Goal: Task Accomplishment & Management: Complete application form

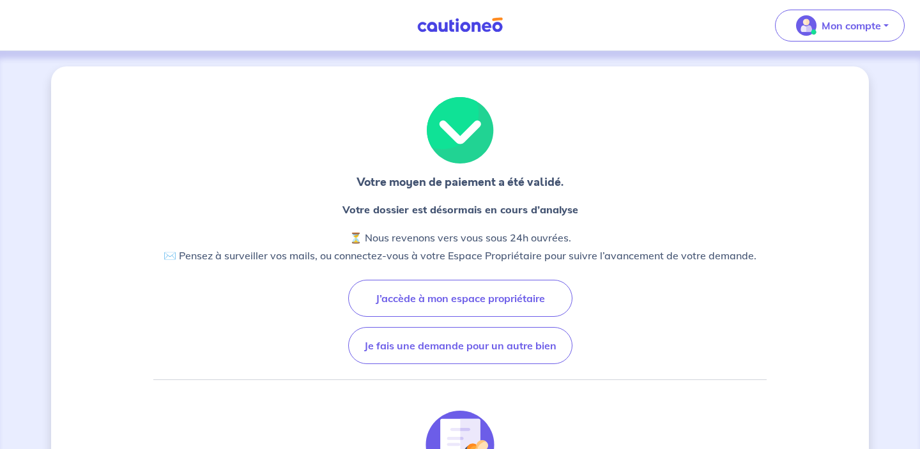
click at [477, 21] on img at bounding box center [460, 25] width 96 height 16
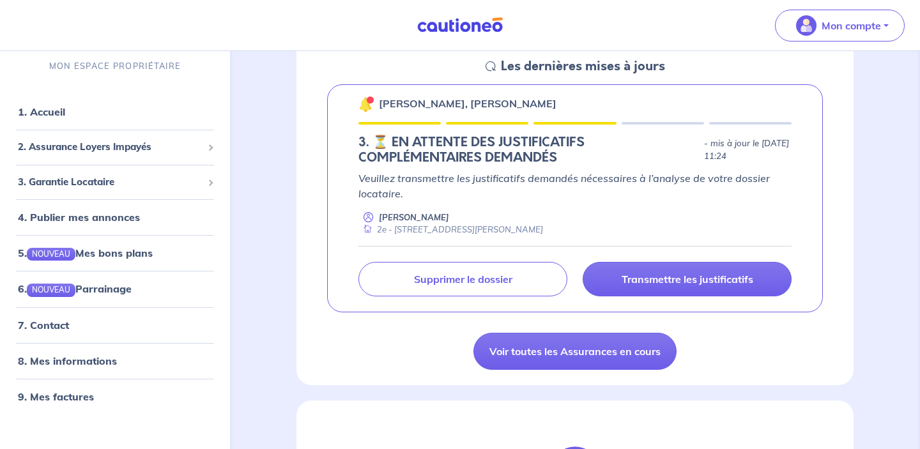
scroll to position [195, 0]
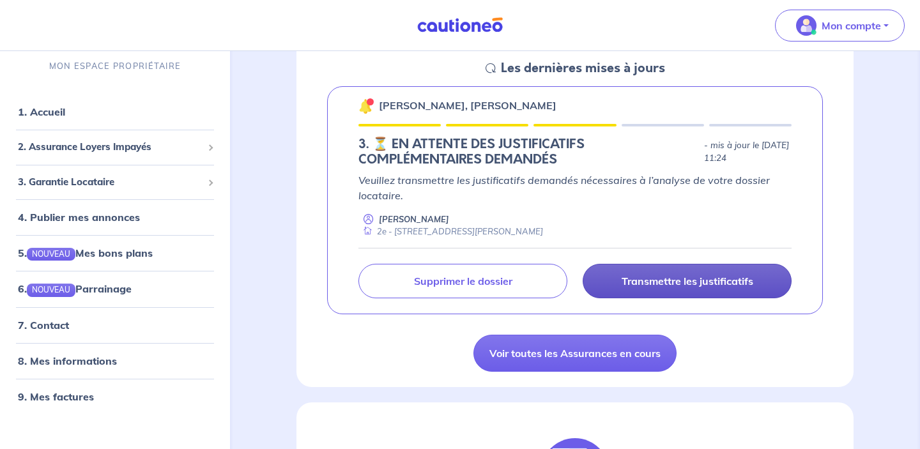
click at [668, 279] on p "Transmettre les justificatifs" at bounding box center [688, 281] width 132 height 13
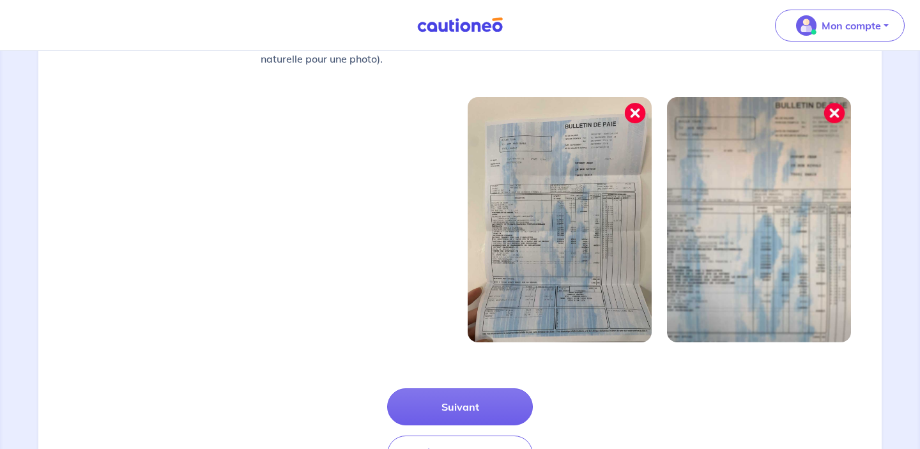
scroll to position [466, 0]
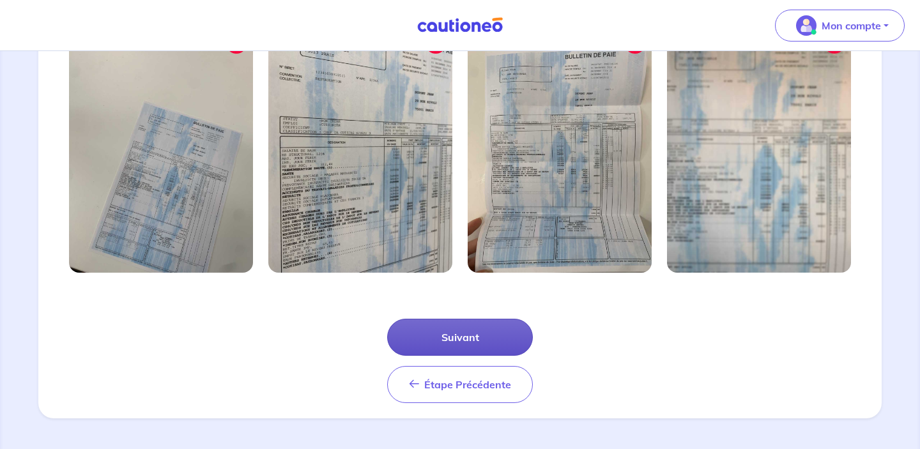
click at [458, 354] on button "Suivant" at bounding box center [460, 337] width 146 height 37
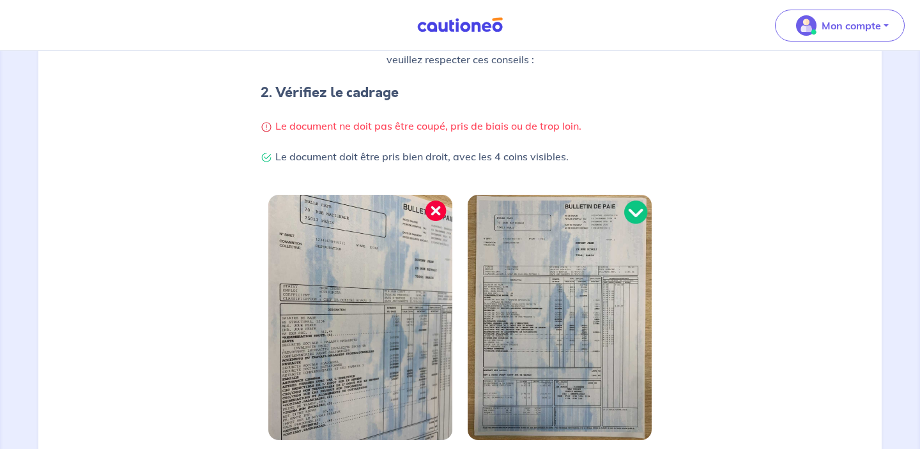
scroll to position [405, 0]
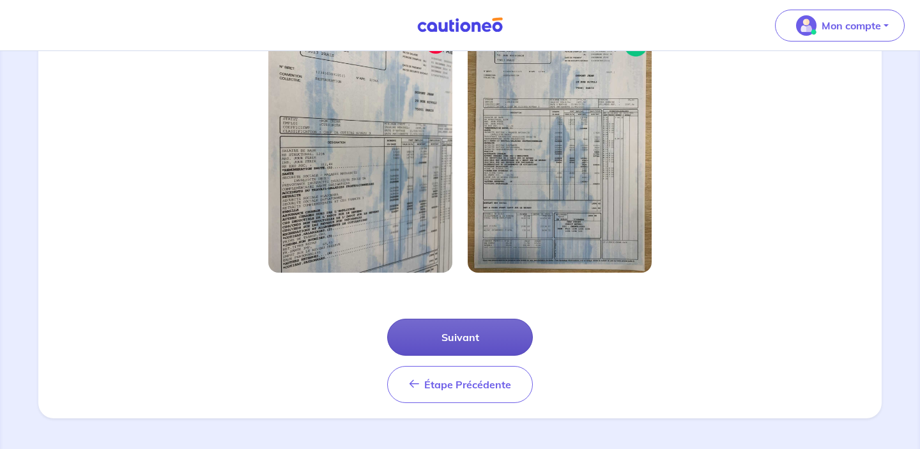
click at [465, 343] on button "Suivant" at bounding box center [460, 337] width 146 height 37
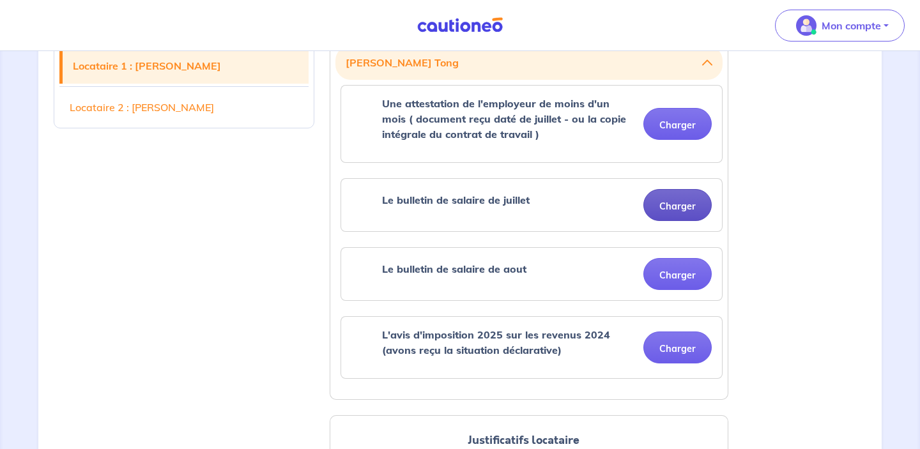
scroll to position [399, 0]
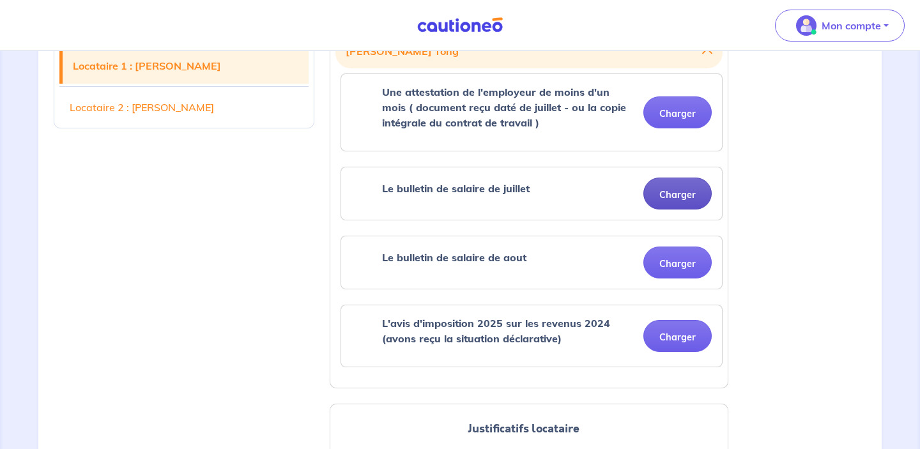
click at [685, 203] on button "Charger" at bounding box center [678, 194] width 68 height 32
click at [675, 193] on button "Charger" at bounding box center [678, 194] width 68 height 32
click at [674, 198] on button "Charger" at bounding box center [678, 194] width 68 height 32
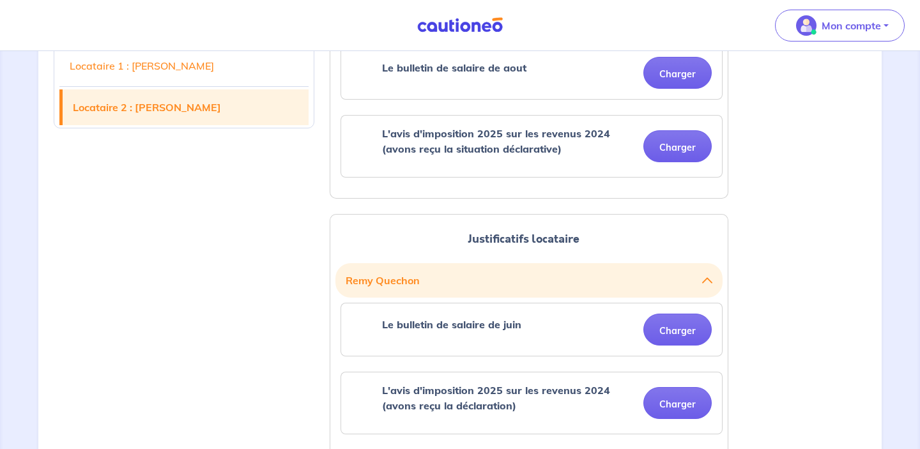
scroll to position [586, 0]
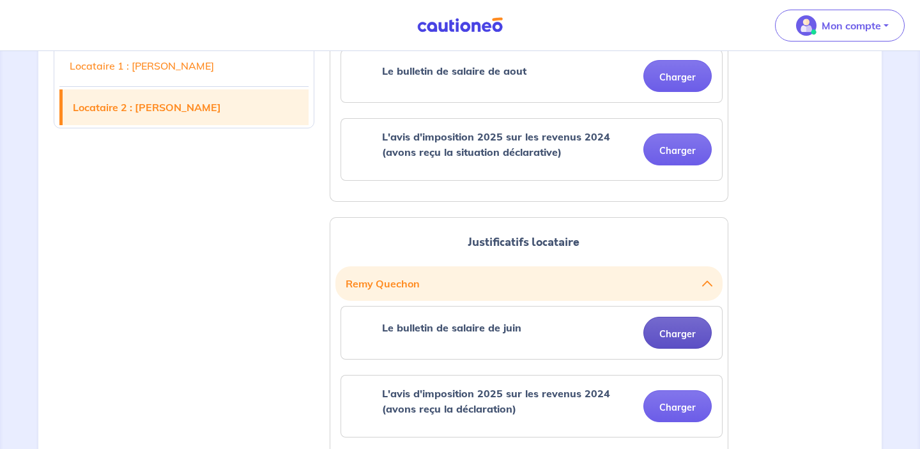
click at [674, 333] on button "Charger" at bounding box center [678, 333] width 68 height 32
click at [662, 146] on button "Charger" at bounding box center [678, 150] width 68 height 32
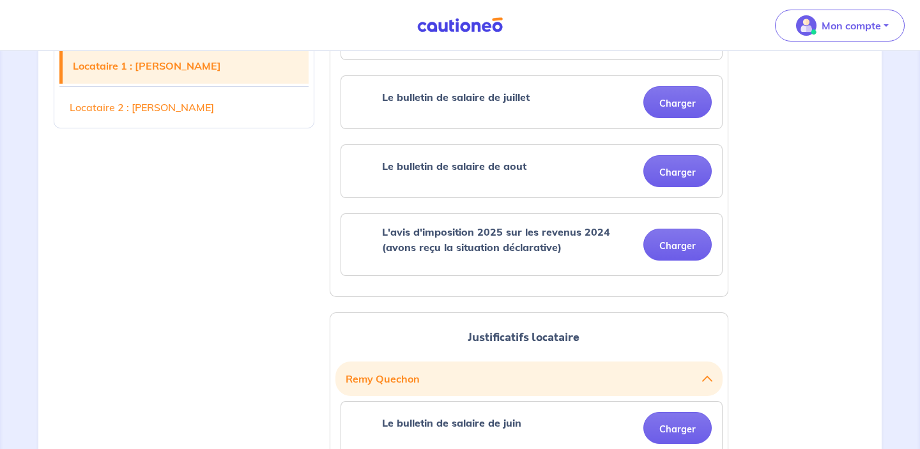
scroll to position [0, 0]
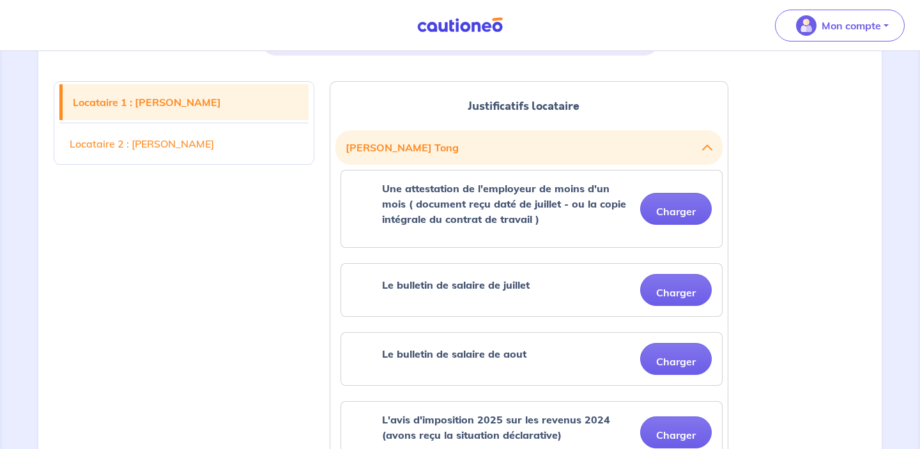
scroll to position [314, 0]
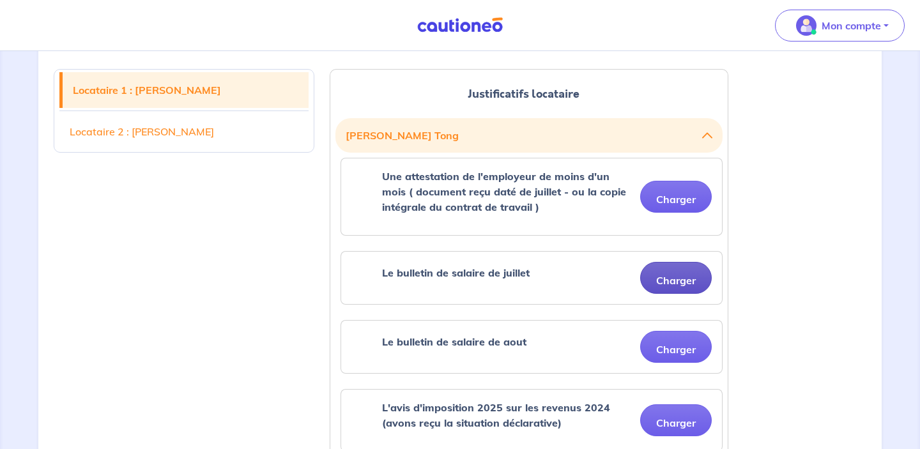
click at [687, 281] on button "Charger" at bounding box center [676, 278] width 72 height 32
click at [684, 272] on button "Charger" at bounding box center [676, 278] width 72 height 32
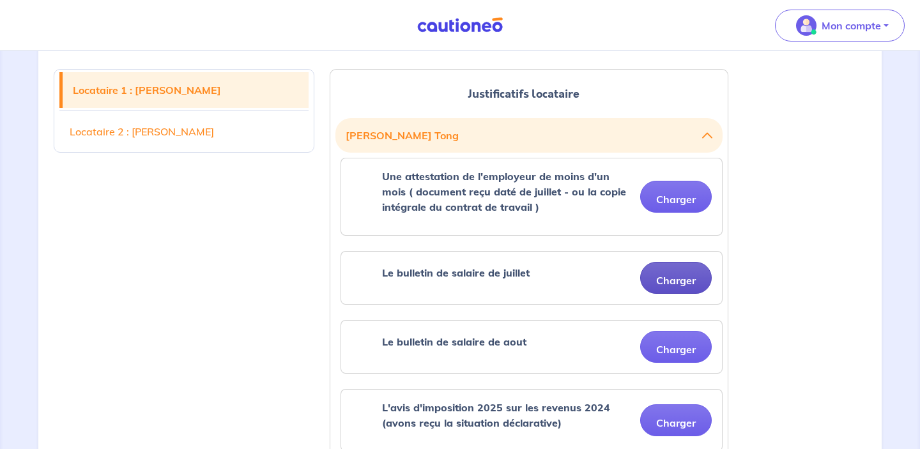
click at [688, 282] on button "Charger" at bounding box center [676, 278] width 72 height 32
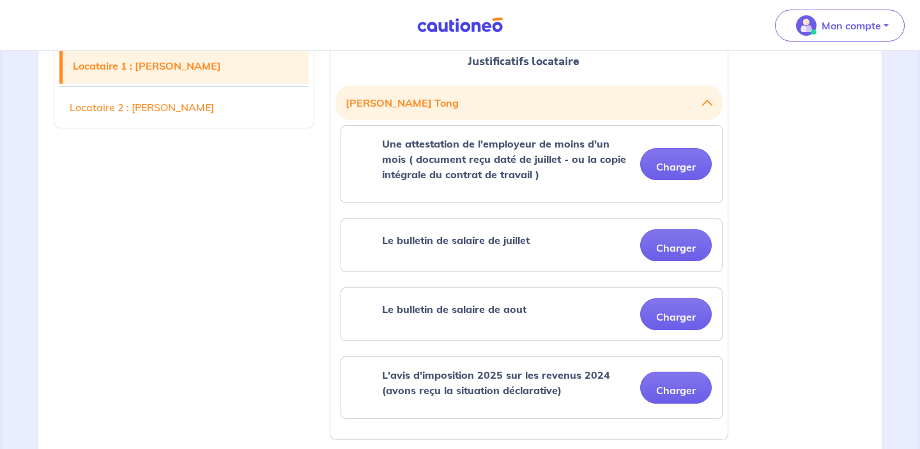
scroll to position [348, 0]
click at [688, 248] on button "Charger" at bounding box center [676, 245] width 72 height 32
click at [679, 251] on button "Charger" at bounding box center [676, 245] width 72 height 32
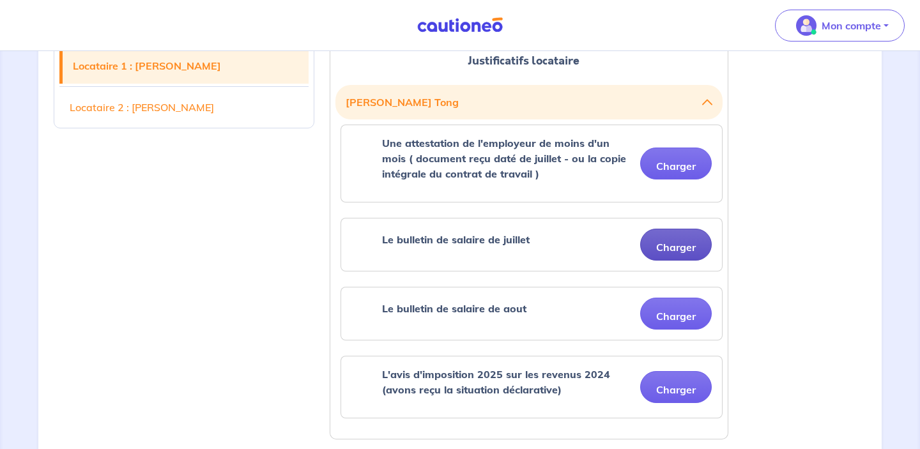
click at [679, 251] on button "Charger" at bounding box center [676, 245] width 72 height 32
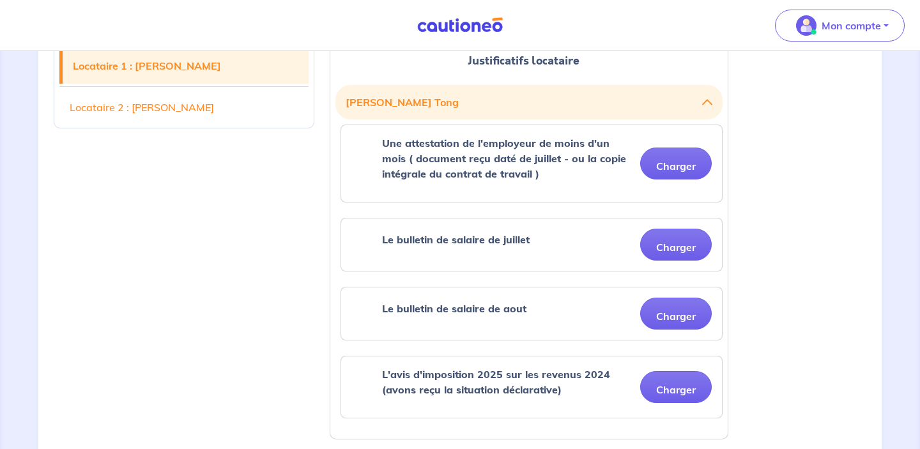
click at [701, 103] on button "Sabine Tong" at bounding box center [529, 102] width 367 height 24
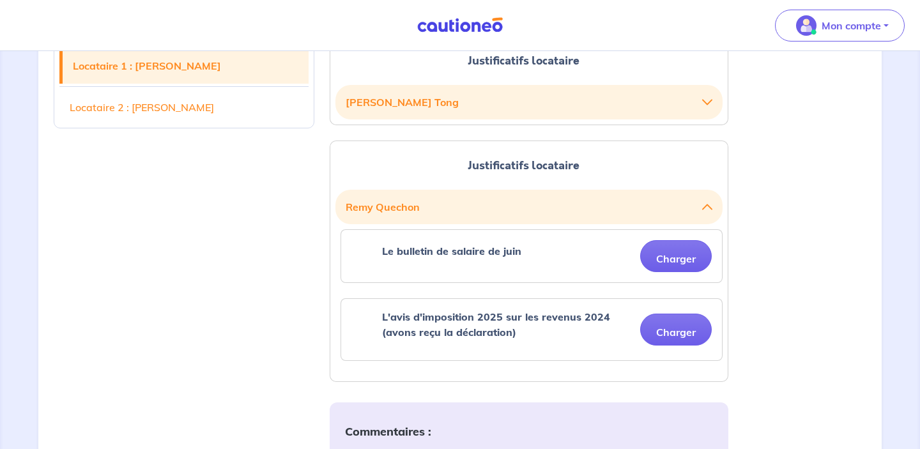
click at [701, 103] on button "Sabine Tong" at bounding box center [529, 102] width 367 height 24
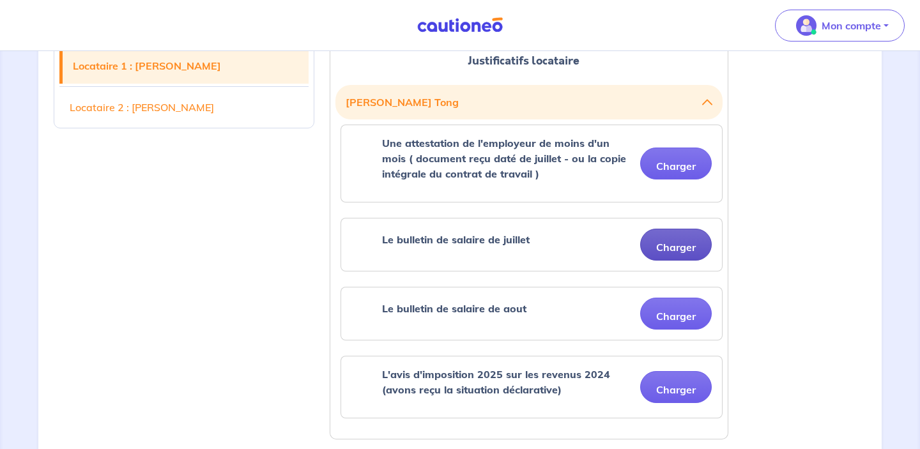
click at [677, 245] on button "Charger" at bounding box center [676, 245] width 72 height 32
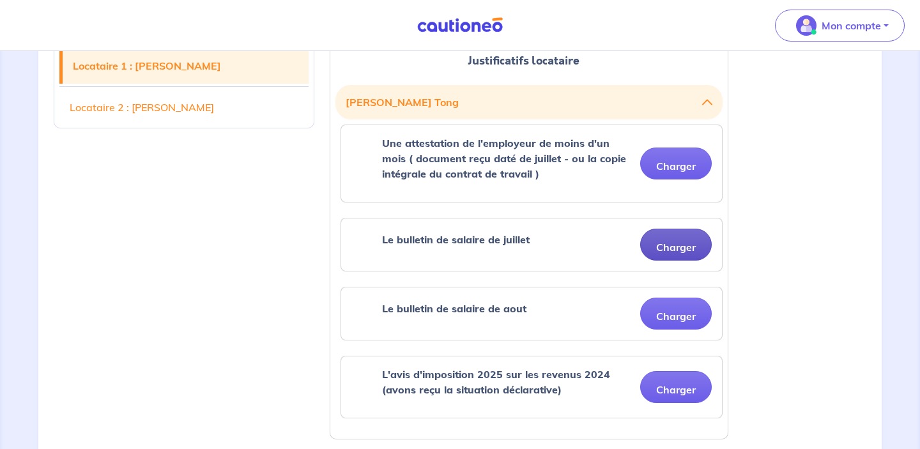
click at [677, 245] on button "Charger" at bounding box center [676, 245] width 72 height 32
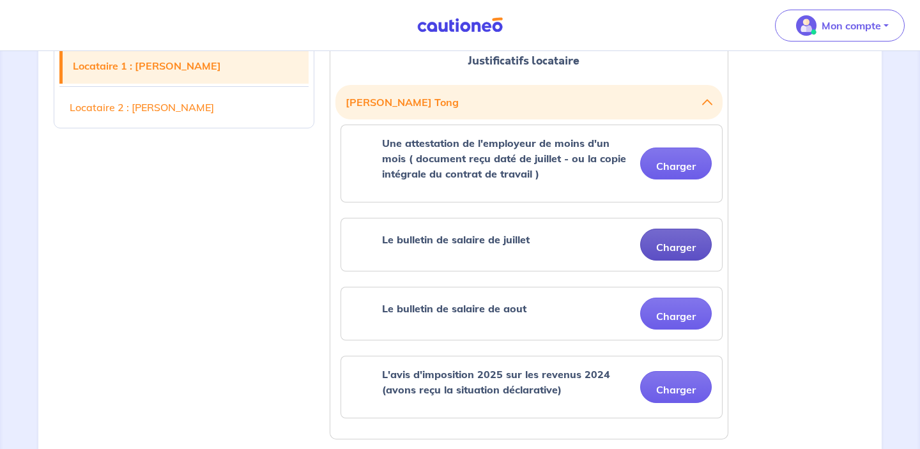
click at [677, 245] on button "Charger" at bounding box center [676, 245] width 72 height 32
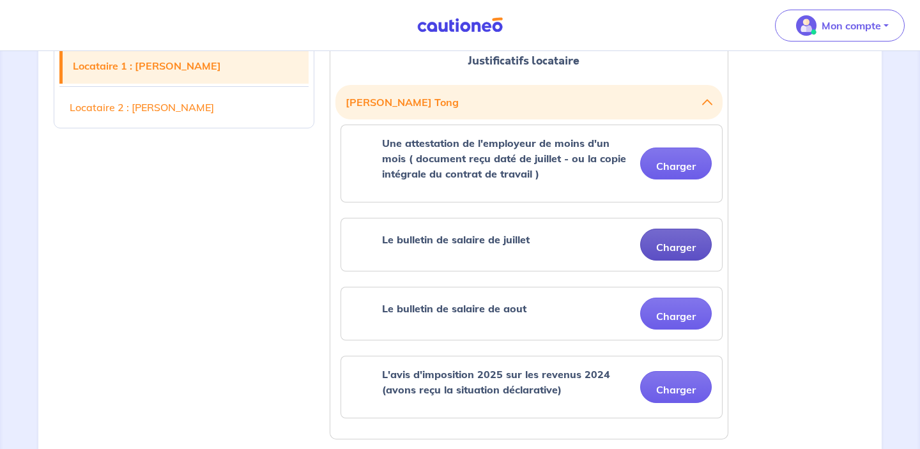
click at [677, 245] on button "Charger" at bounding box center [676, 245] width 72 height 32
click at [490, 252] on div "Le bulletin de salaire de juillet" at bounding box center [456, 245] width 148 height 26
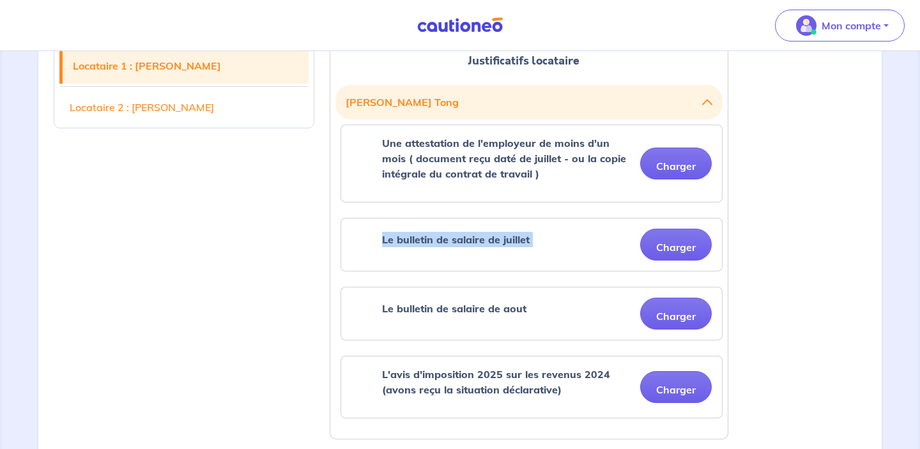
click at [580, 249] on div "Le bulletin de salaire de juillet Charger" at bounding box center [532, 245] width 361 height 32
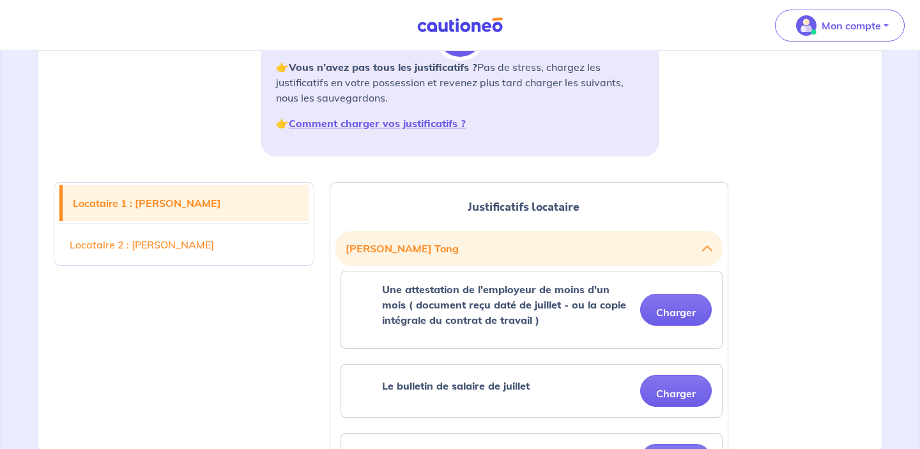
scroll to position [202, 0]
click at [394, 128] on strong "Comment charger vos justificatifs ?" at bounding box center [377, 122] width 177 height 13
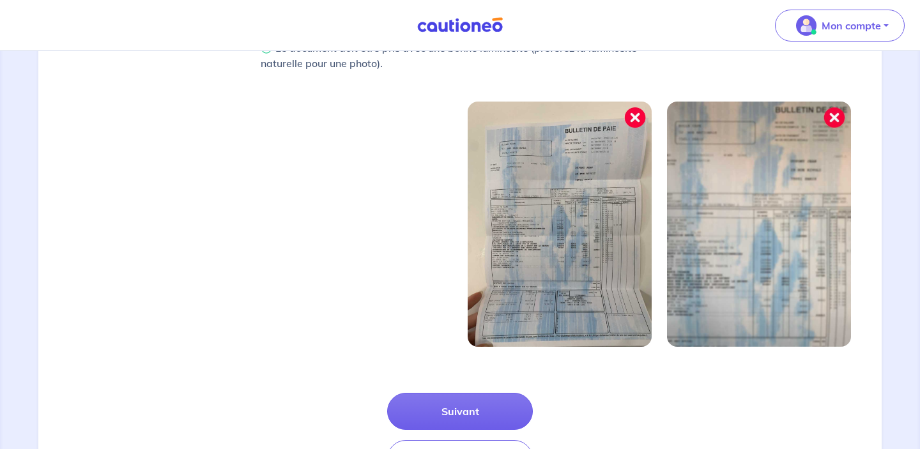
scroll to position [466, 0]
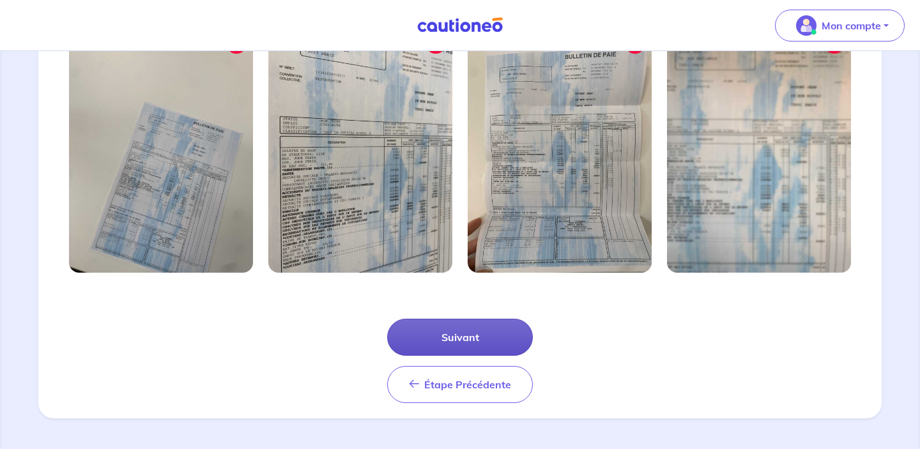
click at [458, 353] on button "Suivant" at bounding box center [460, 337] width 146 height 37
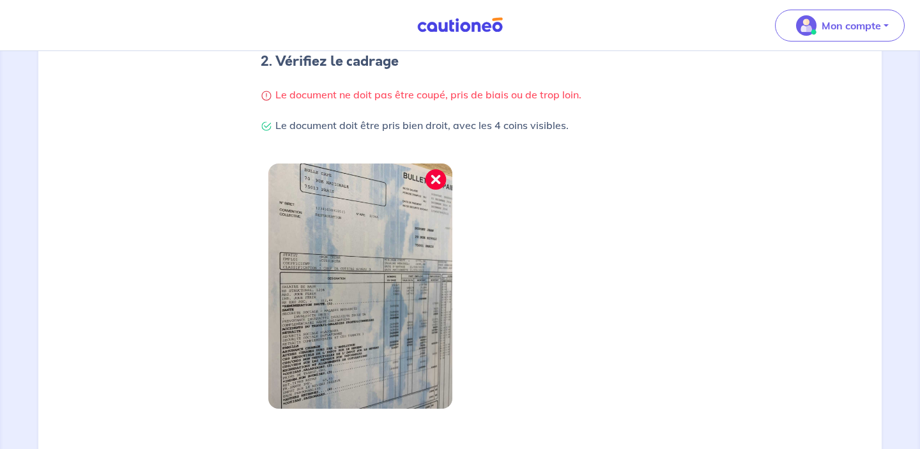
scroll to position [405, 0]
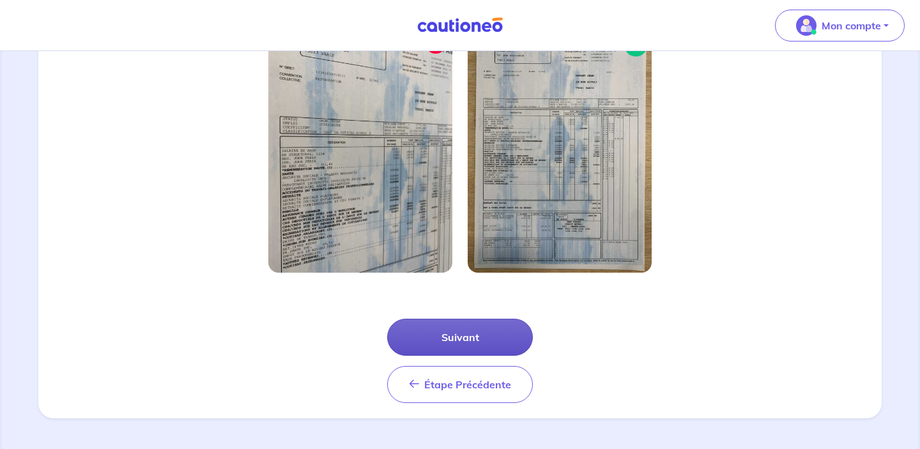
click at [487, 333] on button "Suivant" at bounding box center [460, 337] width 146 height 37
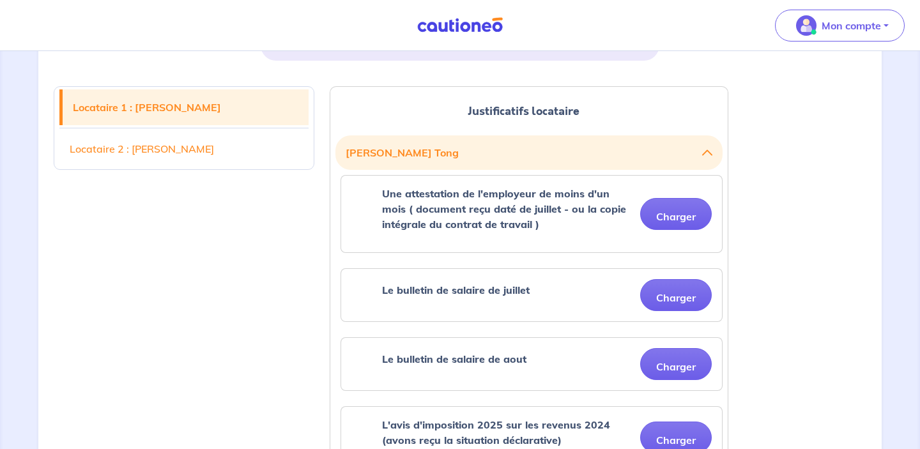
scroll to position [299, 0]
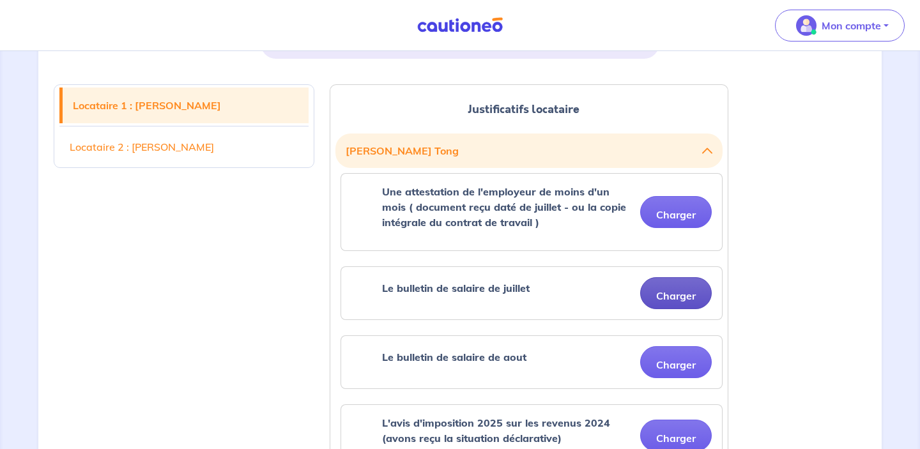
click at [671, 290] on button "Charger" at bounding box center [676, 293] width 72 height 32
click at [673, 226] on button "Charger" at bounding box center [676, 212] width 72 height 32
click at [673, 225] on button "Charger" at bounding box center [676, 212] width 72 height 32
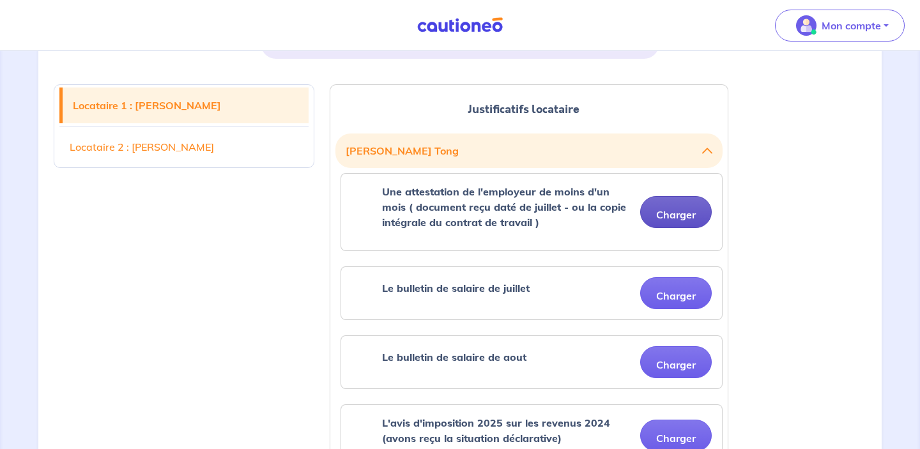
click at [673, 225] on button "Charger" at bounding box center [676, 212] width 72 height 32
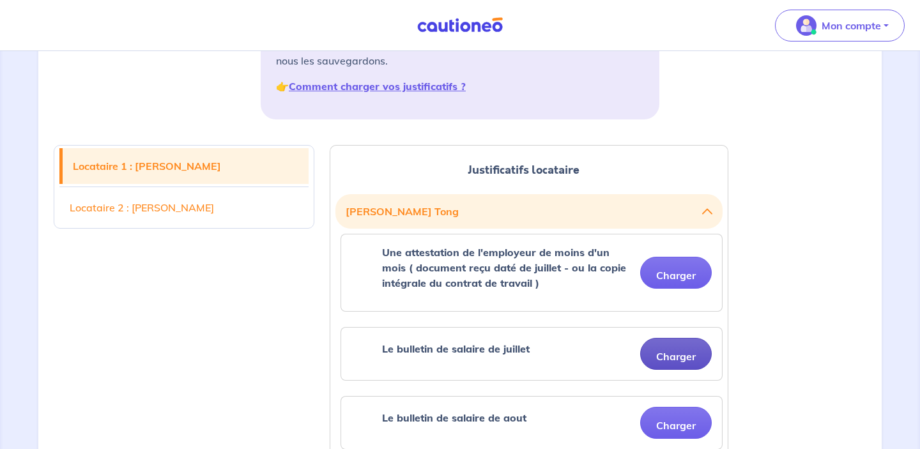
scroll to position [290, 0]
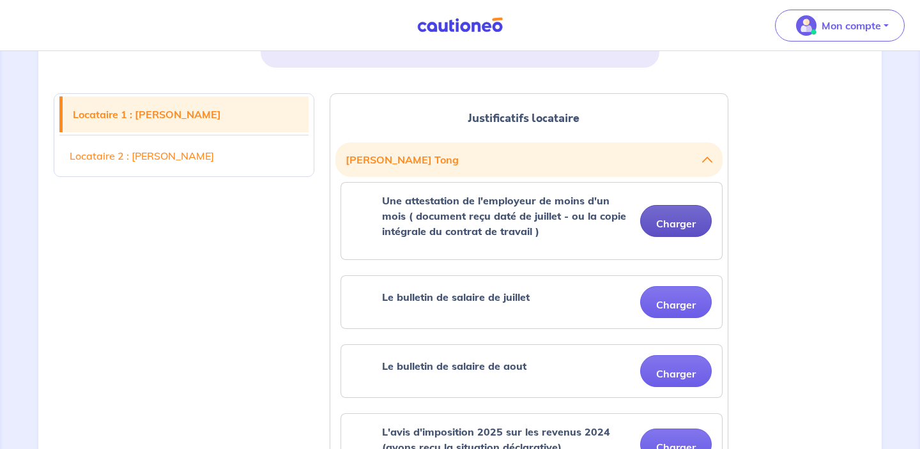
click at [681, 221] on button "Charger" at bounding box center [676, 221] width 72 height 32
click at [683, 226] on button "Charger" at bounding box center [676, 221] width 72 height 32
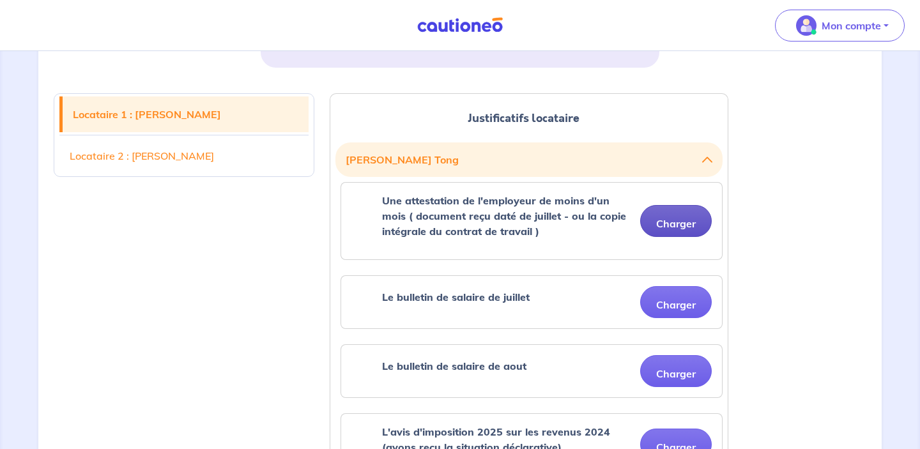
click at [683, 226] on button "Charger" at bounding box center [676, 221] width 72 height 32
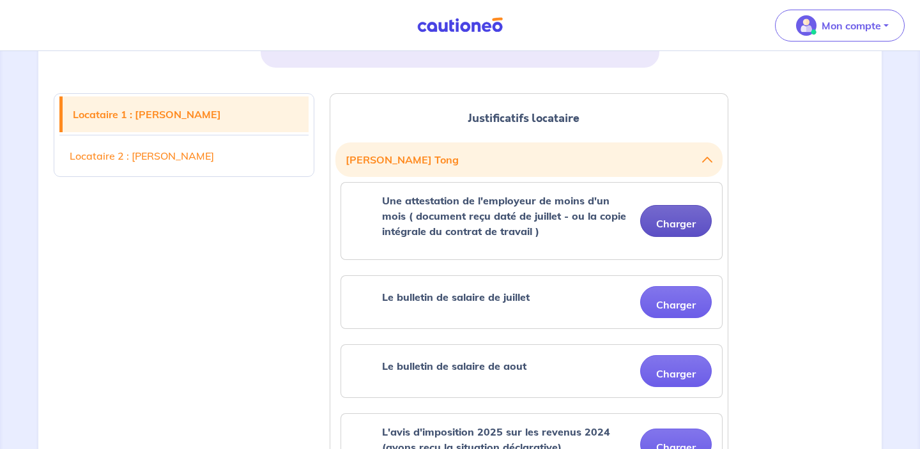
click at [683, 226] on button "Charger" at bounding box center [676, 221] width 72 height 32
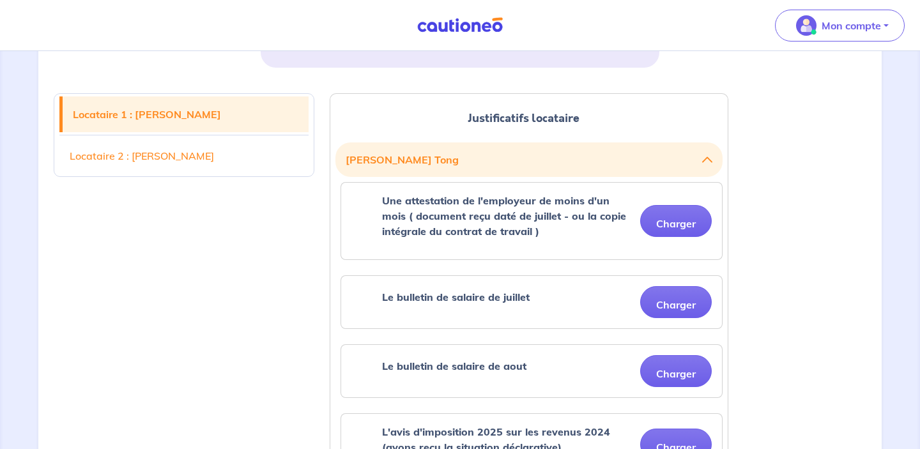
click at [173, 171] on link "Locataire 2 : Remy Quechon" at bounding box center [183, 156] width 249 height 36
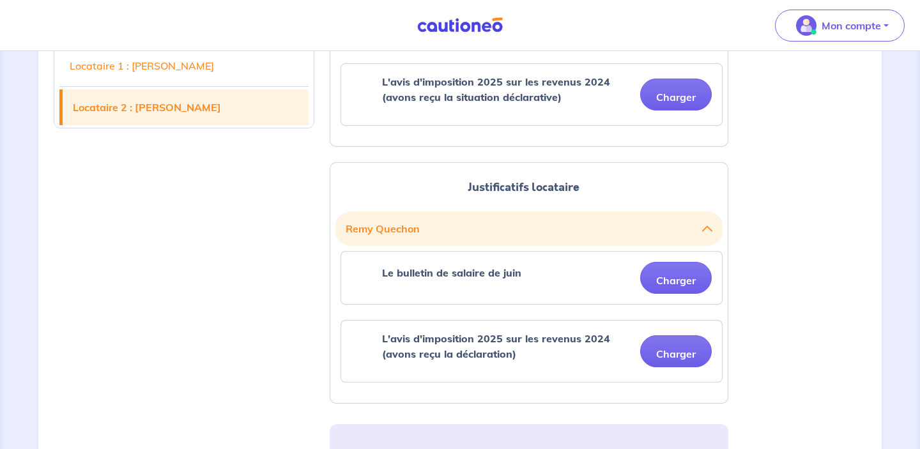
scroll to position [543, 0]
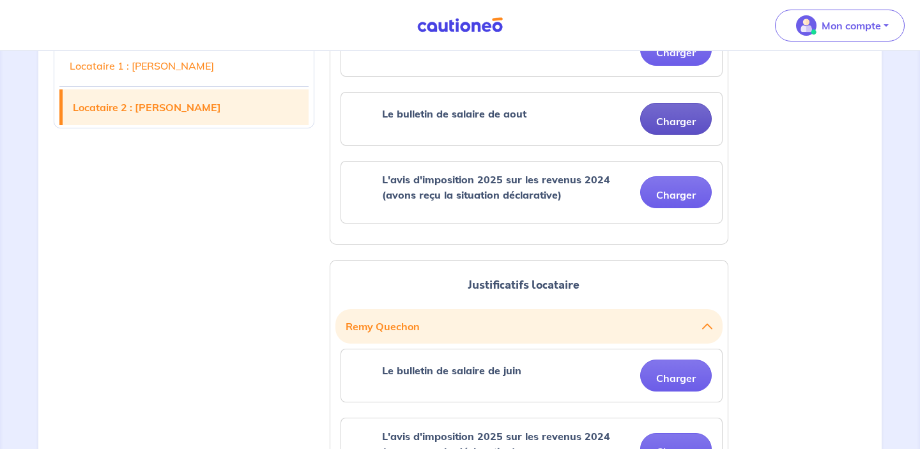
click at [682, 113] on button "Charger" at bounding box center [676, 119] width 72 height 32
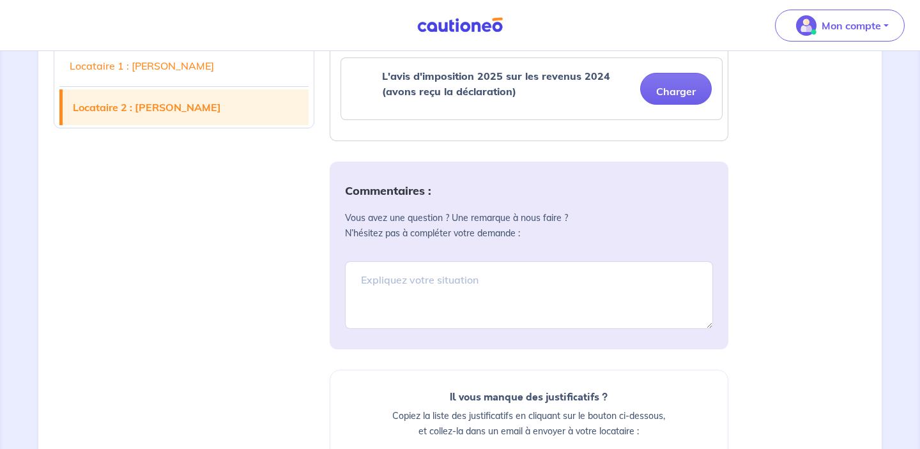
scroll to position [980, 0]
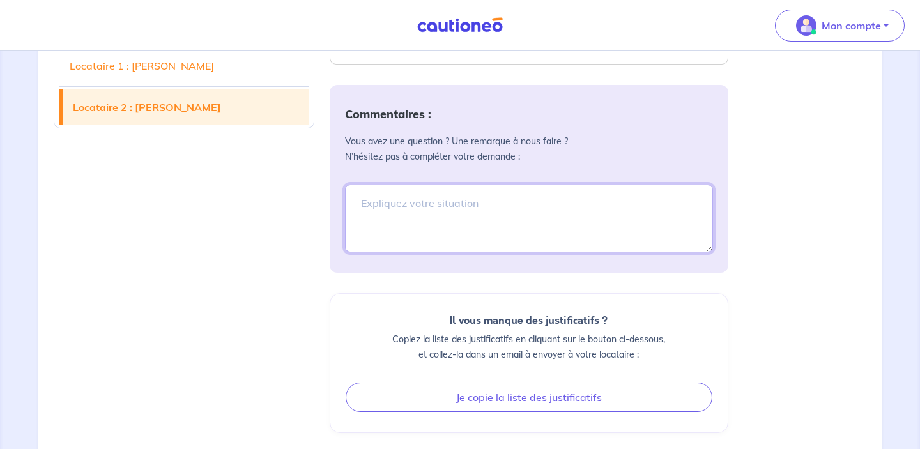
click at [412, 197] on textarea at bounding box center [529, 219] width 368 height 68
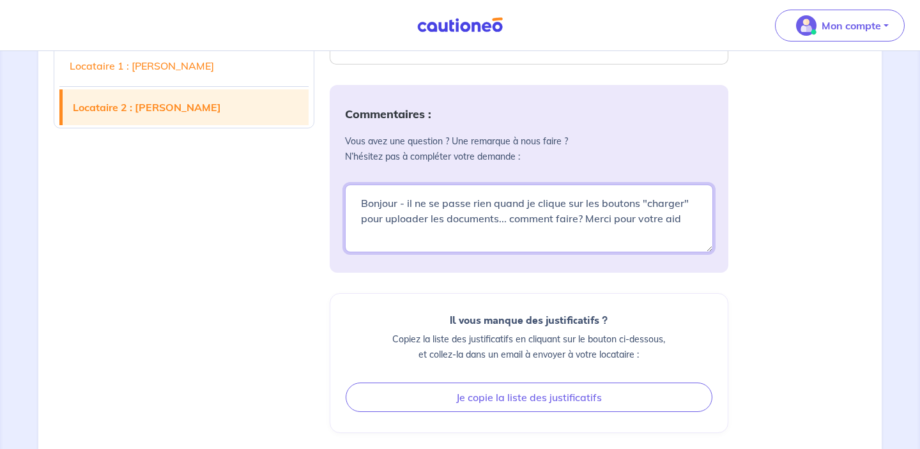
type textarea "Bonjour - il ne se passe rien quand je clique sur les boutons "charger" pour up…"
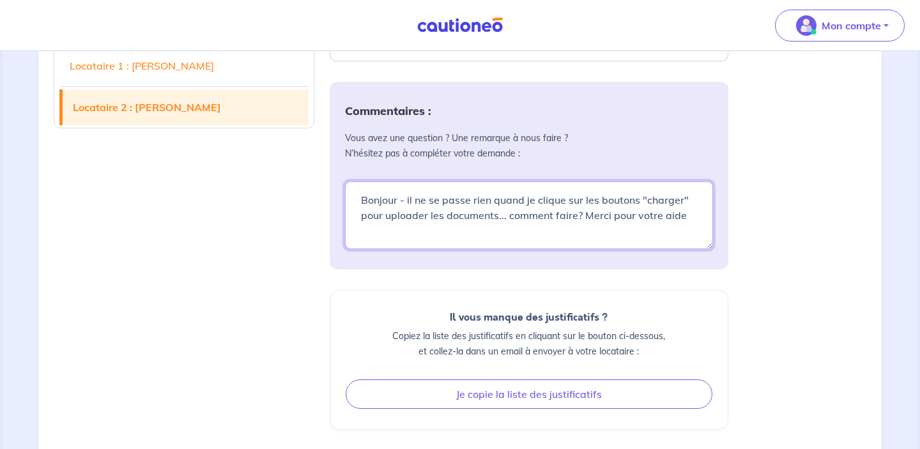
scroll to position [982, 0]
click at [476, 220] on textarea "Bonjour - il ne se passe rien quand je clique sur les boutons "charger" pour up…" at bounding box center [529, 216] width 368 height 68
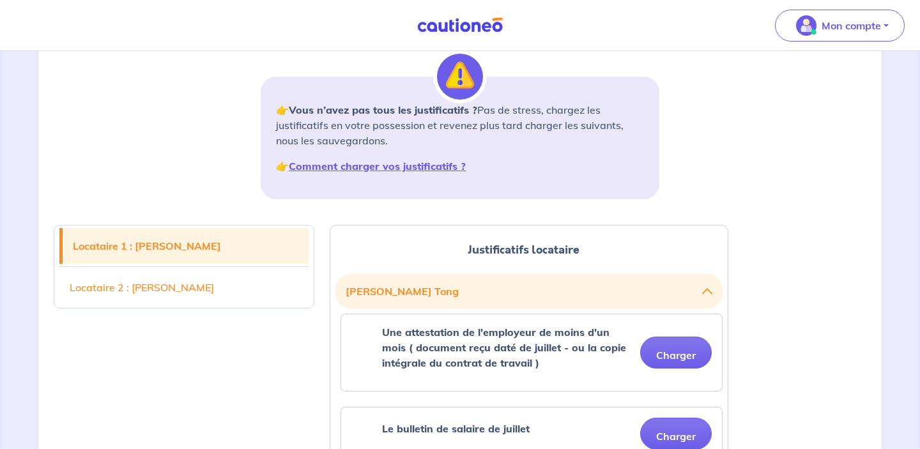
scroll to position [0, 0]
